Goal: Information Seeking & Learning: Learn about a topic

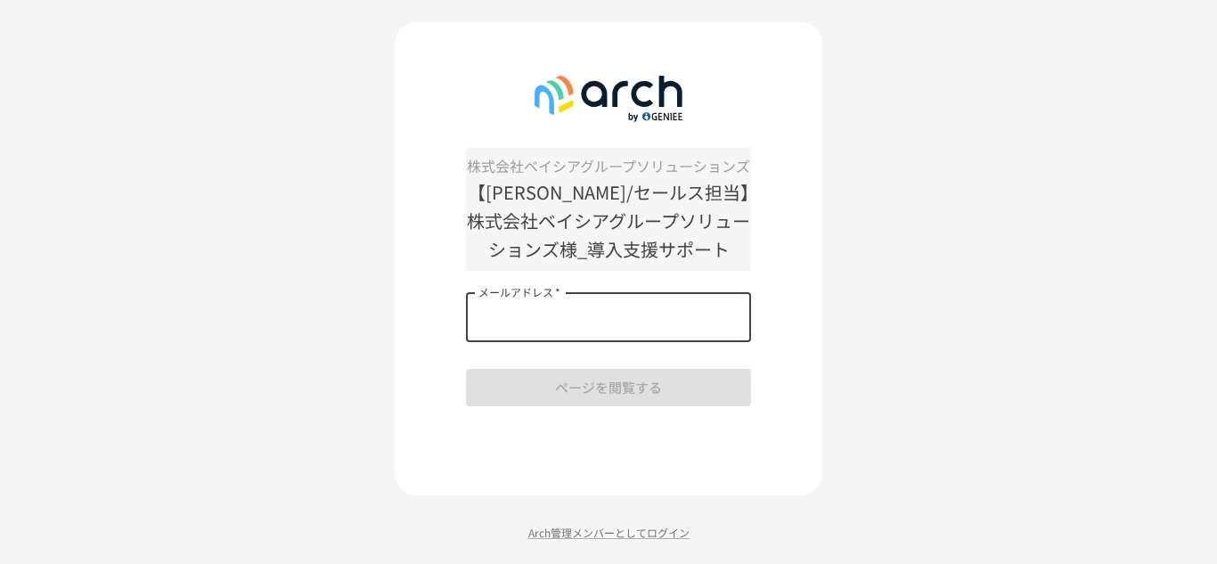
paste input "**********"
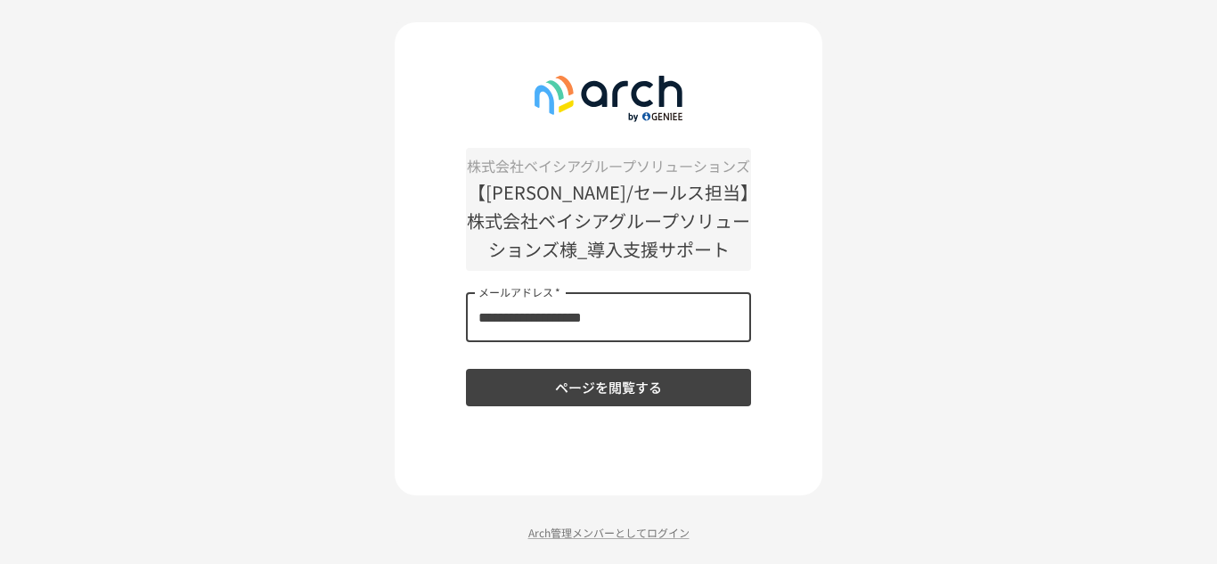
type input "**********"
click at [587, 392] on button "ページを閲覧する" at bounding box center [608, 387] width 285 height 37
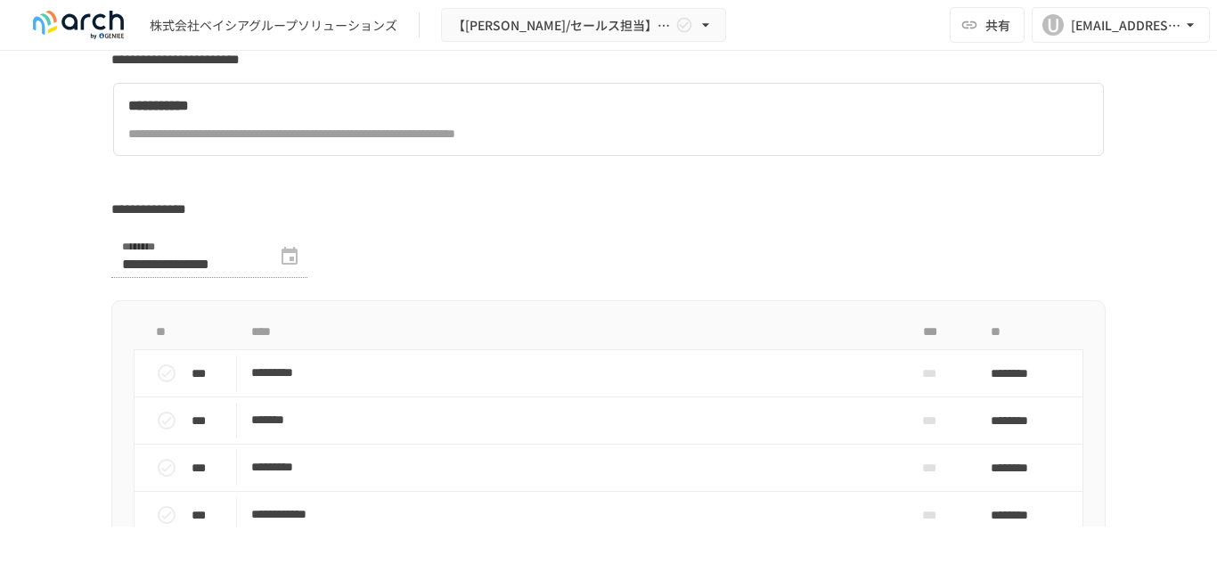
scroll to position [980, 0]
